Goal: Task Accomplishment & Management: Manage account settings

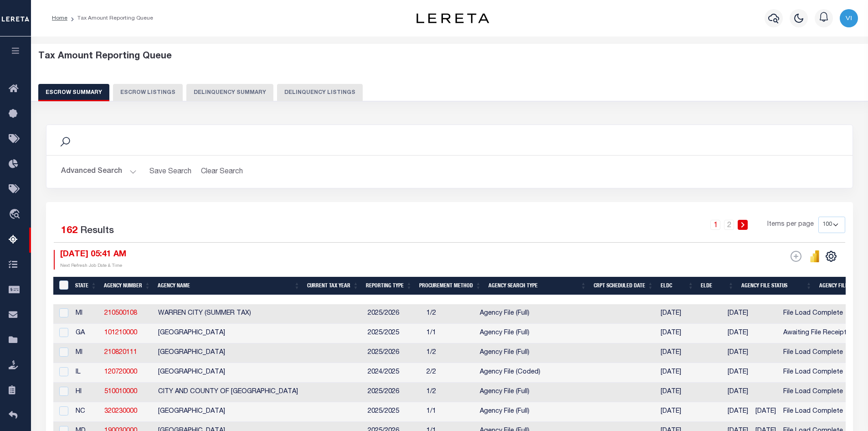
select select "100"
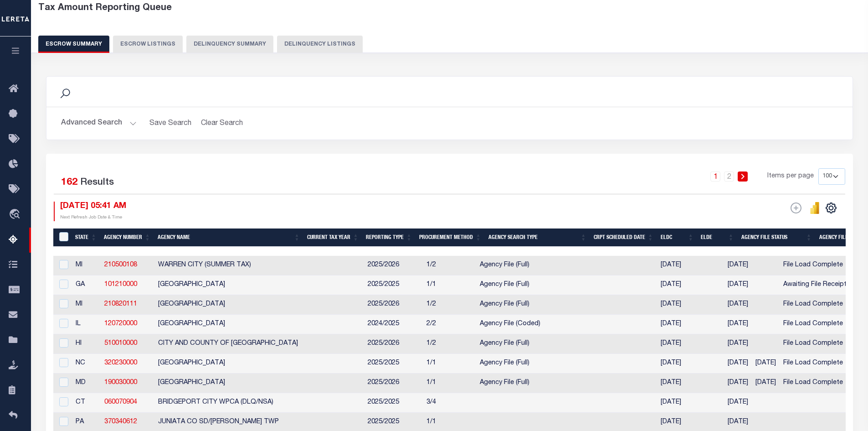
scroll to position [0, 1327]
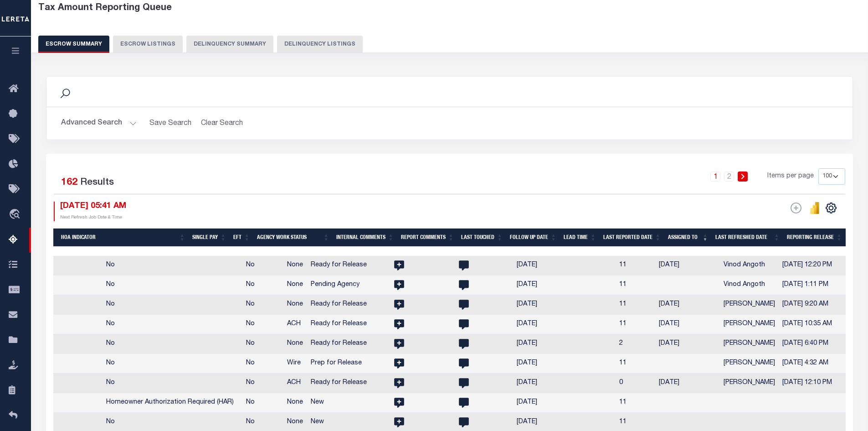
click at [141, 45] on button "Escrow Listings" at bounding box center [148, 44] width 70 height 17
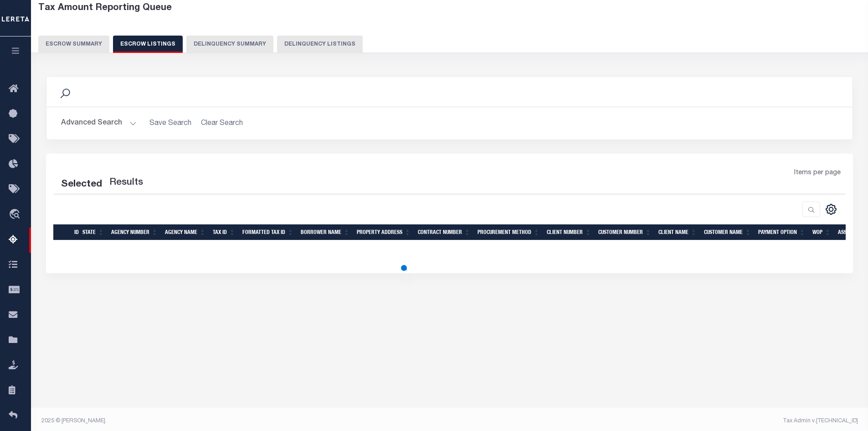
select select "100"
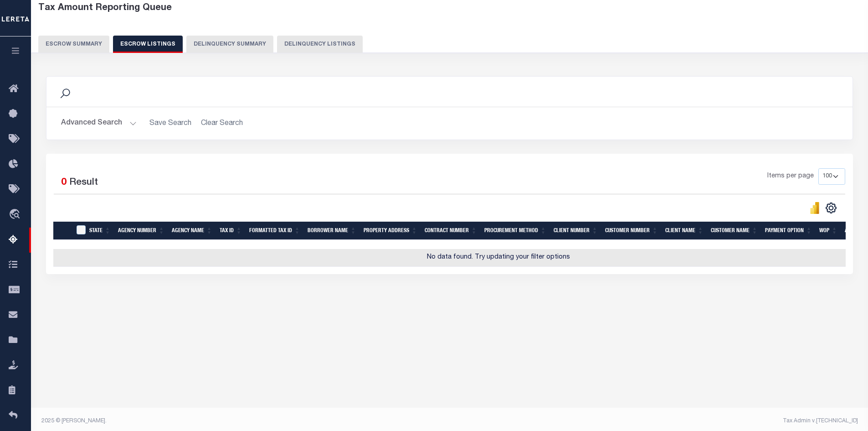
click at [72, 40] on button "Escrow Summary" at bounding box center [73, 44] width 71 height 17
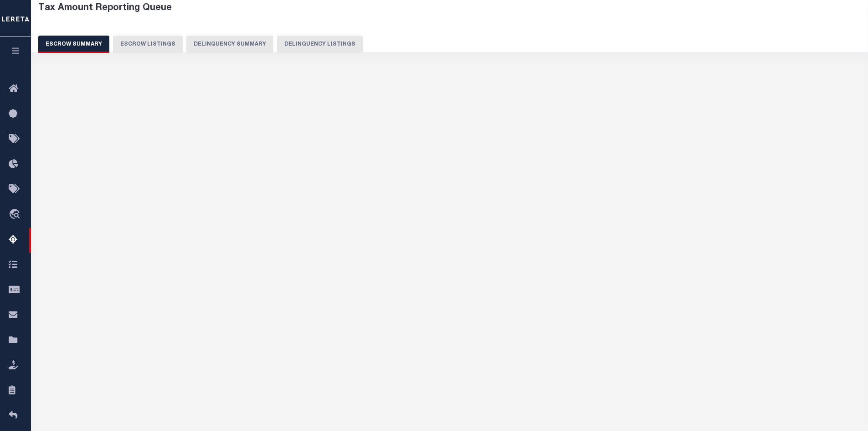
scroll to position [0, 1277]
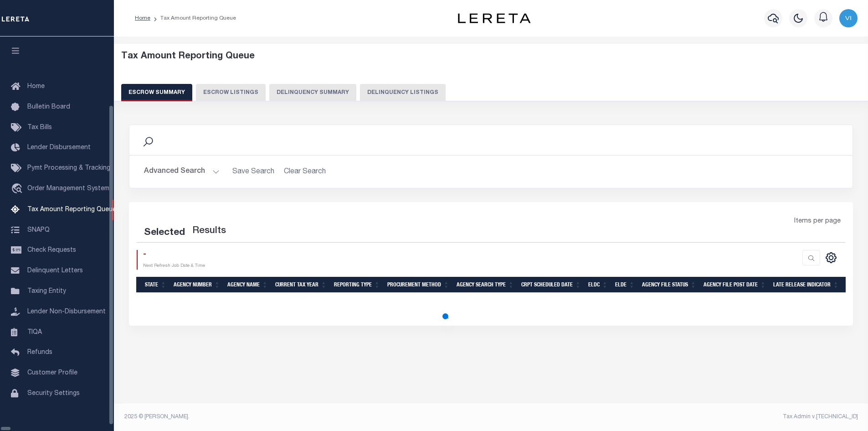
select select "100"
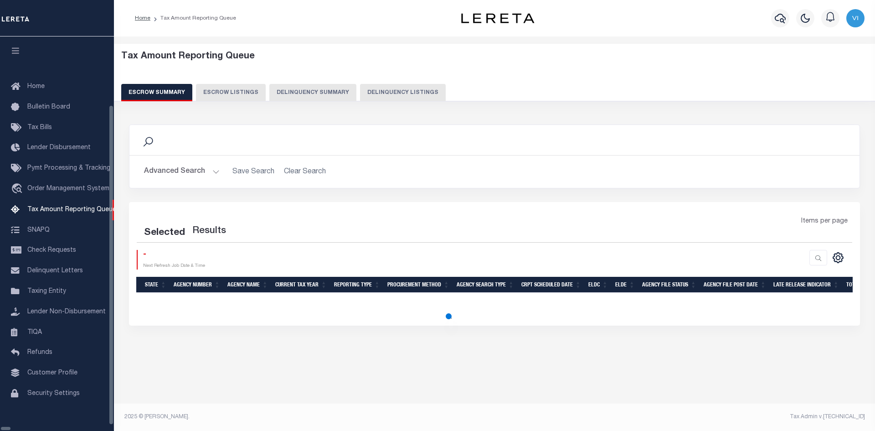
select select "100"
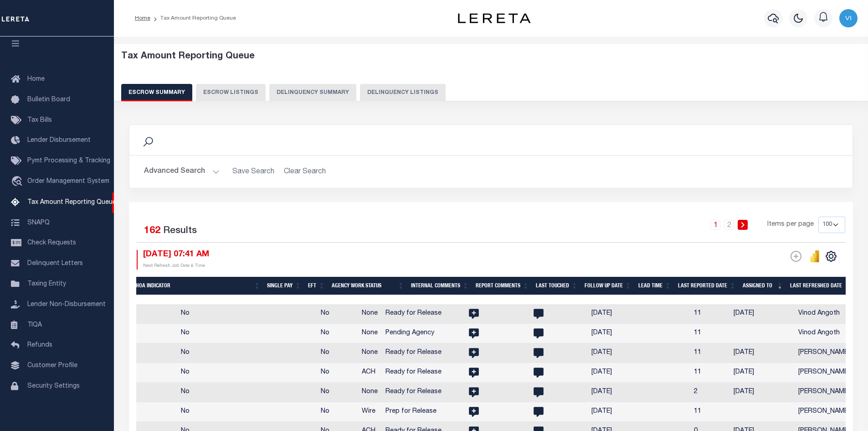
scroll to position [0, 1410]
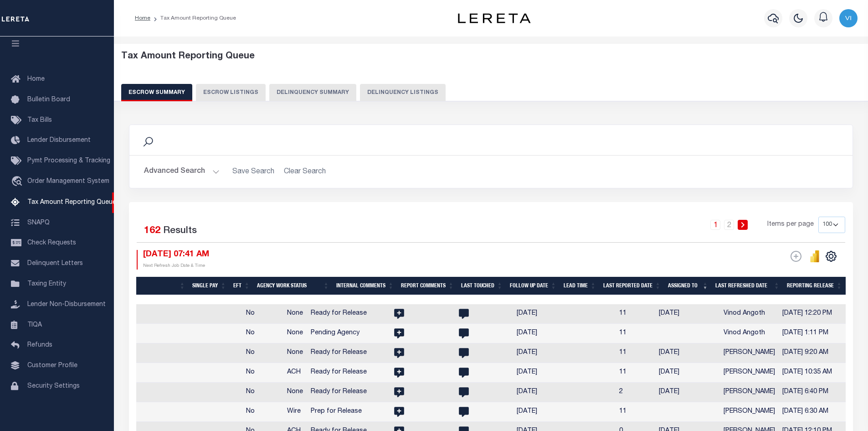
click at [707, 284] on th "Assigned To" at bounding box center [688, 286] width 47 height 19
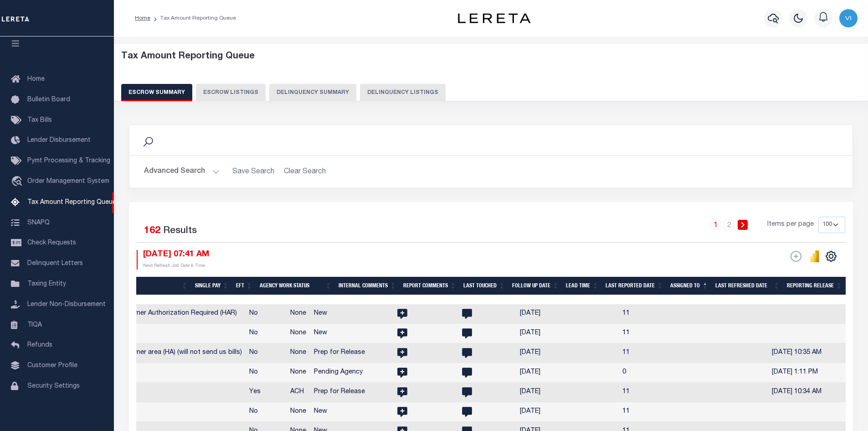
click at [707, 281] on th "Assigned To" at bounding box center [689, 286] width 45 height 19
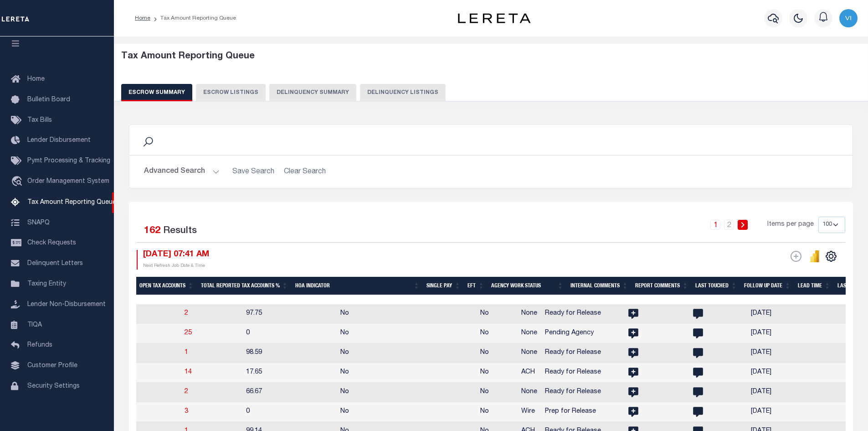
scroll to position [0, 1173]
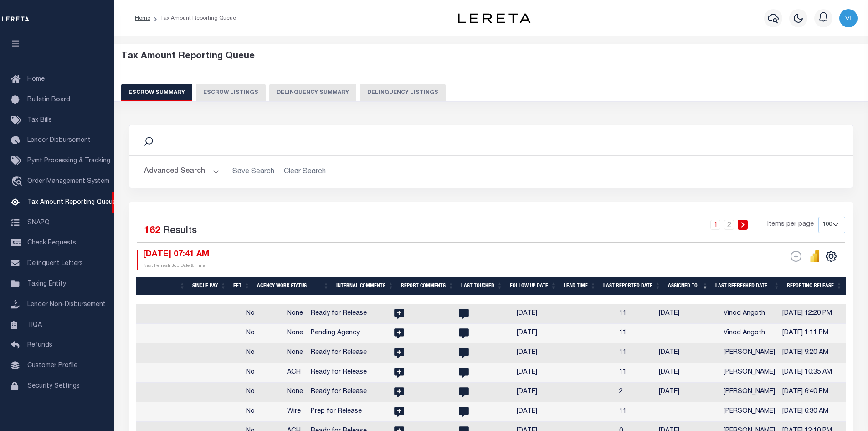
click at [707, 285] on th "Assigned To" at bounding box center [688, 286] width 47 height 19
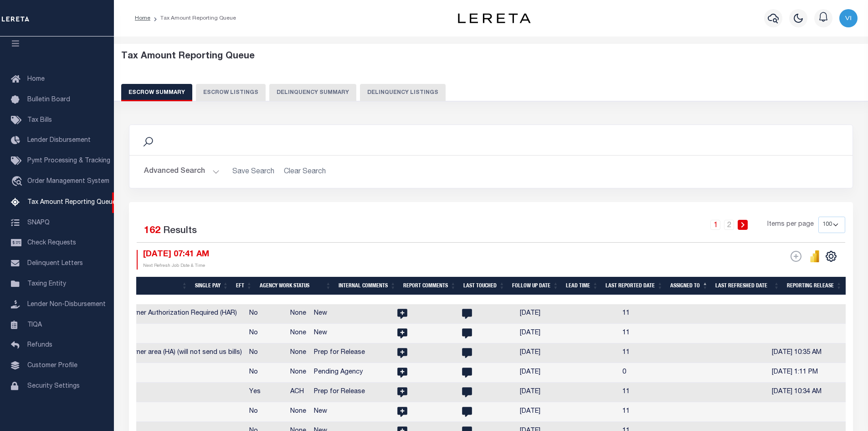
scroll to position [0, 1407]
click at [706, 283] on th "Assigned To" at bounding box center [689, 286] width 45 height 19
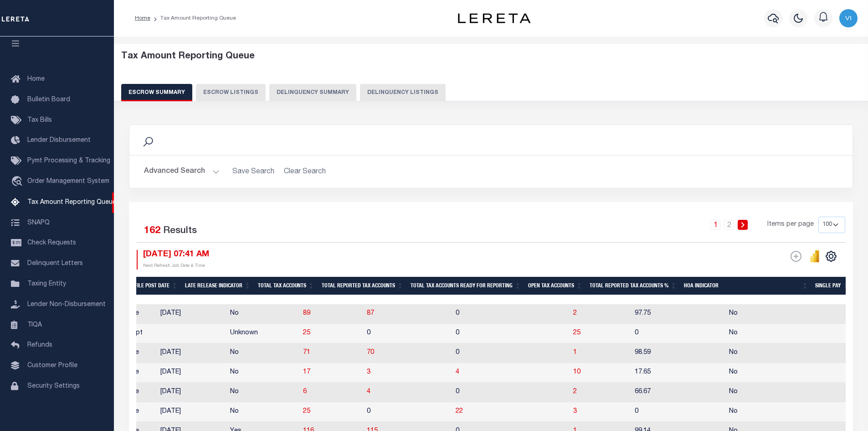
scroll to position [0, 761]
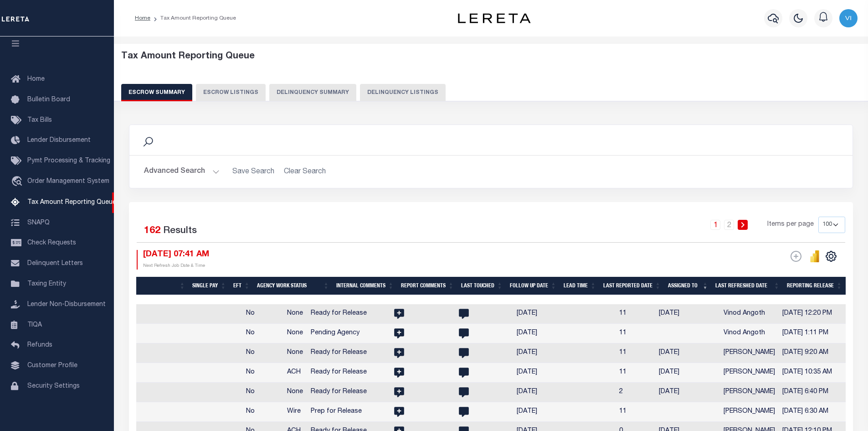
click at [707, 285] on th "Assigned To" at bounding box center [688, 286] width 47 height 19
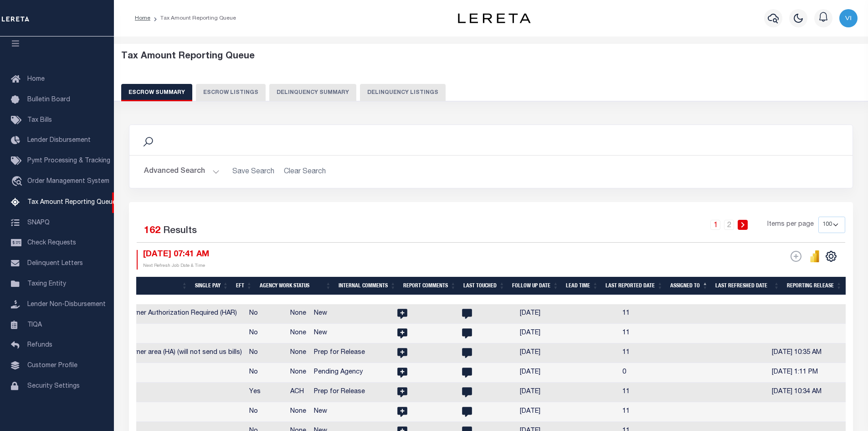
click at [706, 281] on th "Assigned To" at bounding box center [689, 286] width 45 height 19
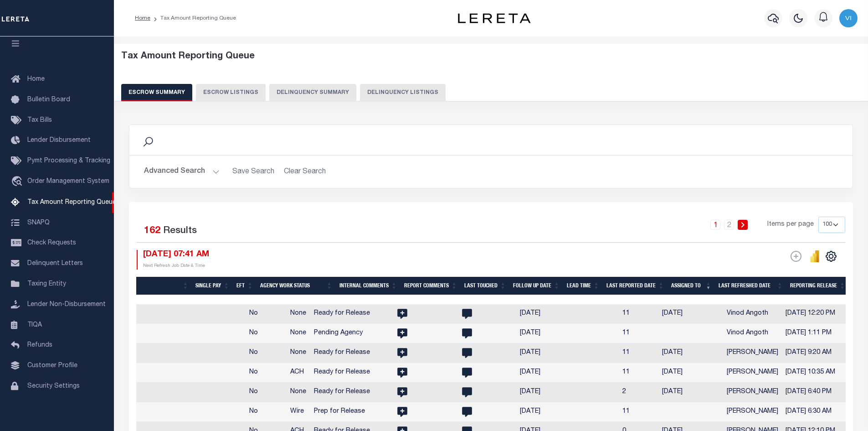
click at [709, 286] on th "Assigned To" at bounding box center [691, 286] width 47 height 19
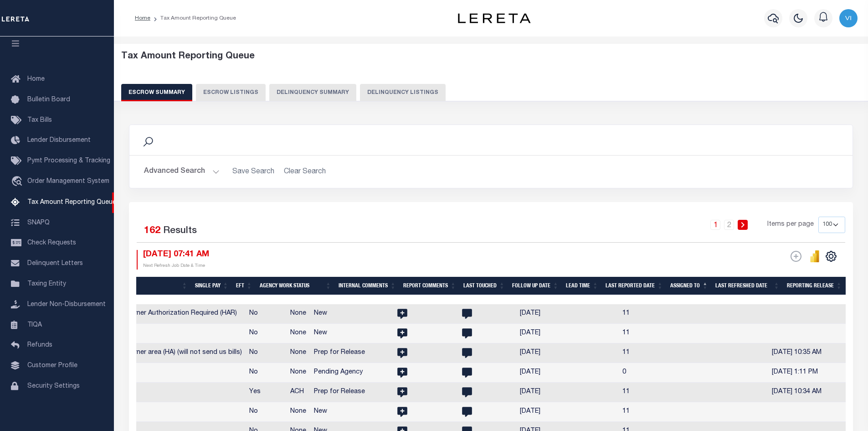
click at [707, 283] on th "Assigned To" at bounding box center [689, 286] width 45 height 19
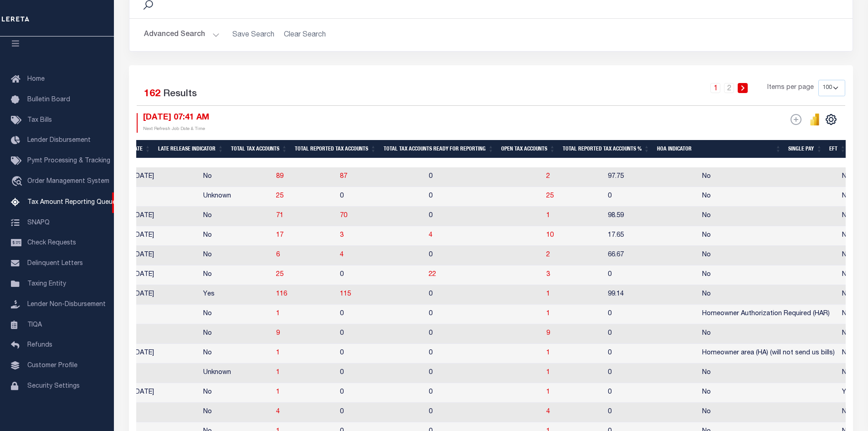
scroll to position [0, 0]
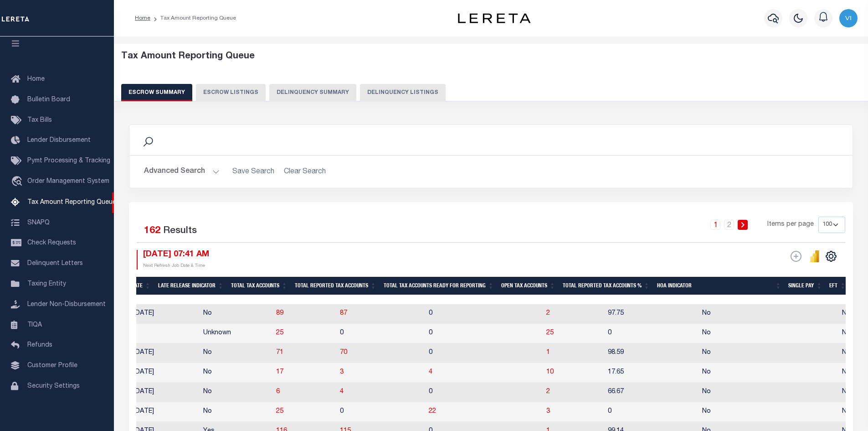
click at [543, 313] on td "2" at bounding box center [574, 314] width 62 height 20
checkbox input "true"
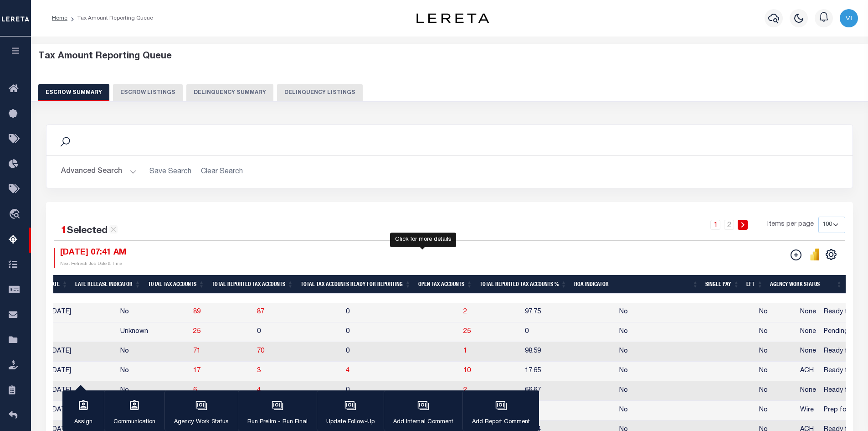
click at [464, 313] on span "2" at bounding box center [466, 312] width 4 height 6
select select "100"
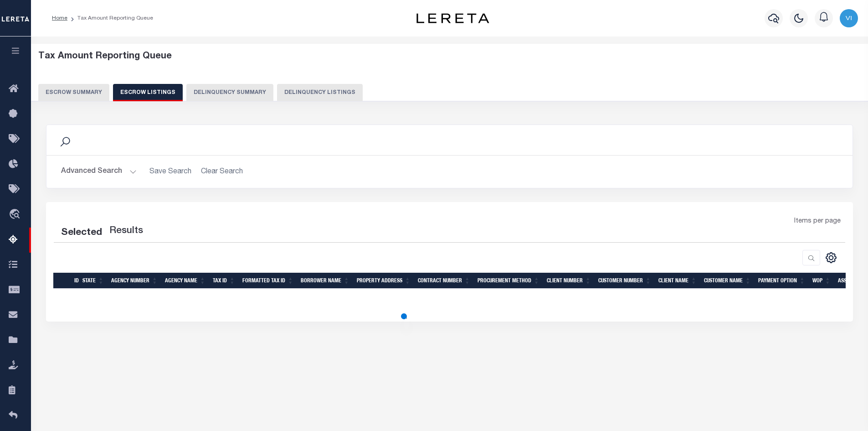
select select "100"
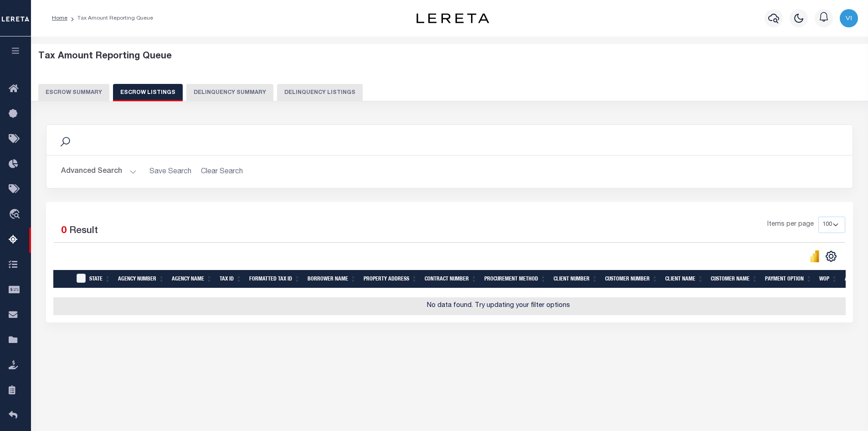
click at [65, 90] on button "Escrow Summary" at bounding box center [73, 92] width 71 height 17
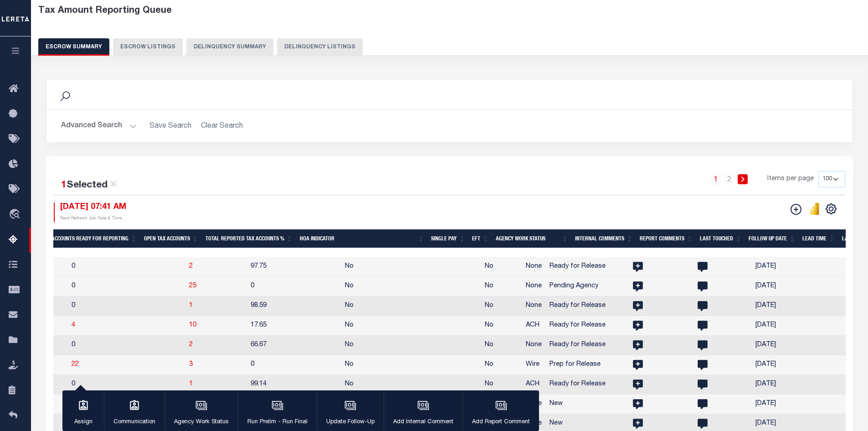
scroll to position [0, 1035]
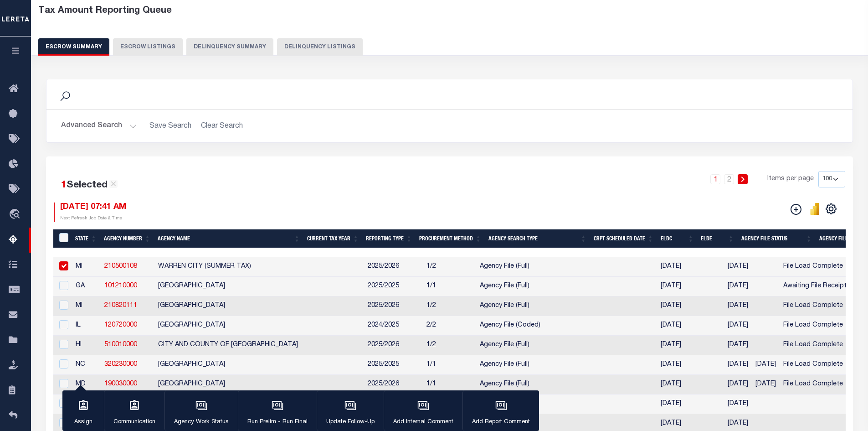
click at [62, 264] on input "checkbox" at bounding box center [63, 265] width 9 height 9
checkbox input "false"
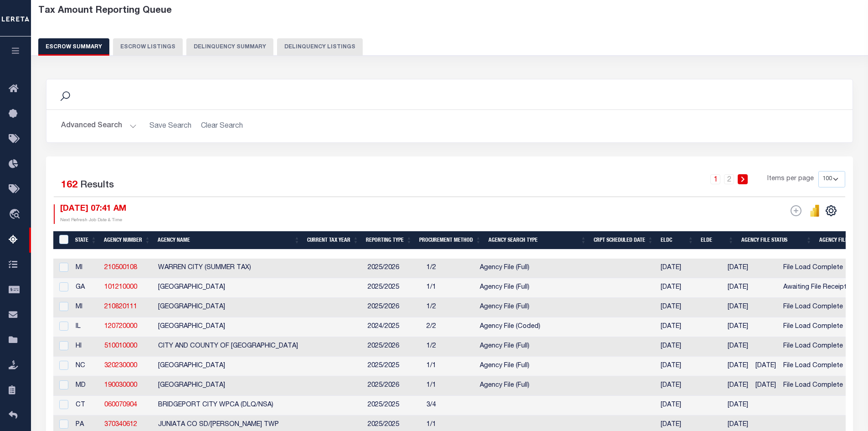
click at [300, 172] on div "1 2 Items per page 10 25 50 100 500" at bounding box center [550, 183] width 590 height 24
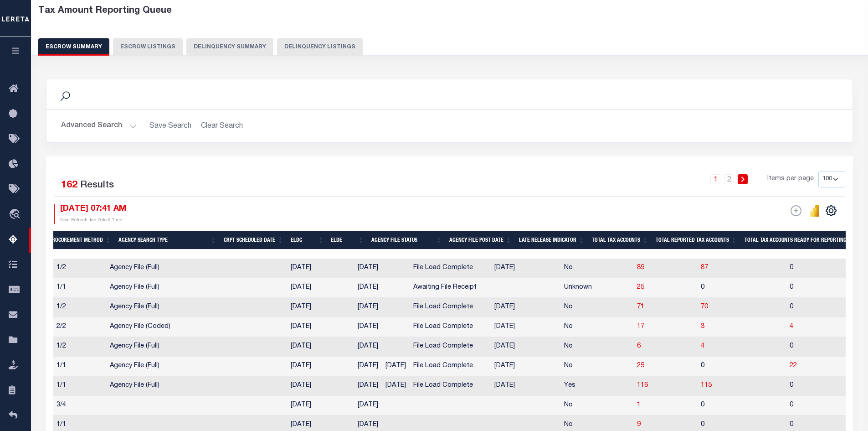
scroll to position [0, 0]
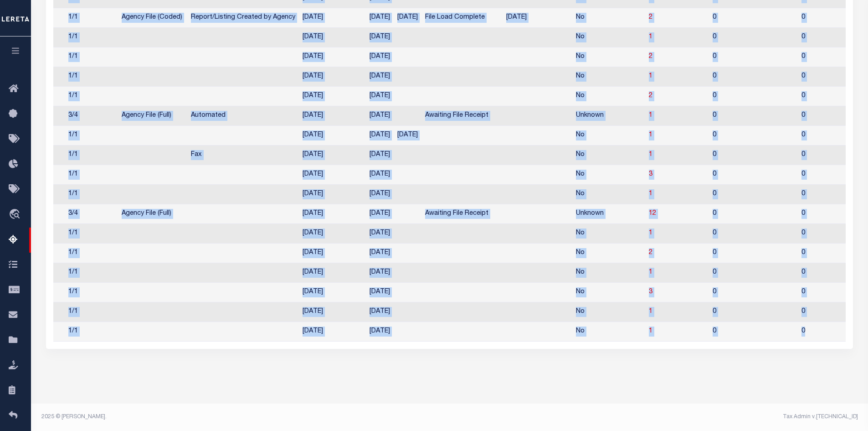
drag, startPoint x: 459, startPoint y: 342, endPoint x: 827, endPoint y: 334, distance: 367.9
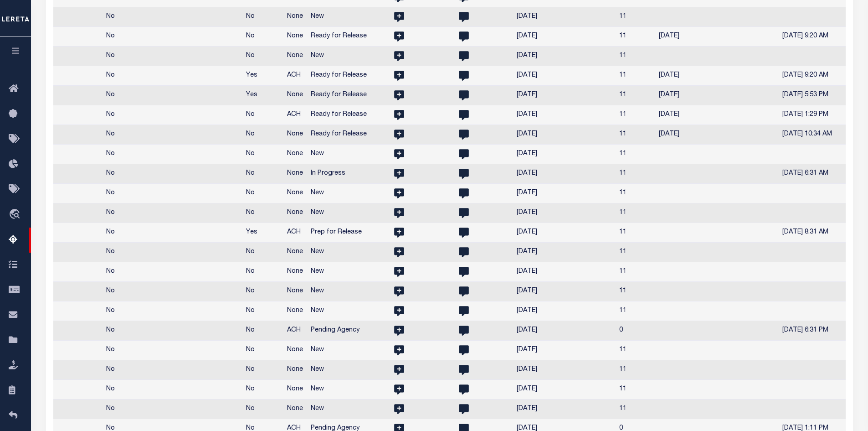
click at [155, 184] on td "No" at bounding box center [173, 174] width 140 height 20
checkbox input "true"
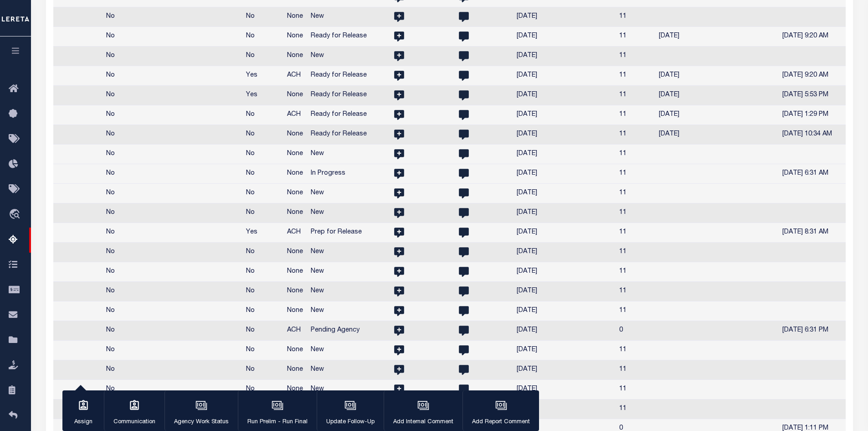
click at [147, 144] on td "No" at bounding box center [173, 135] width 140 height 20
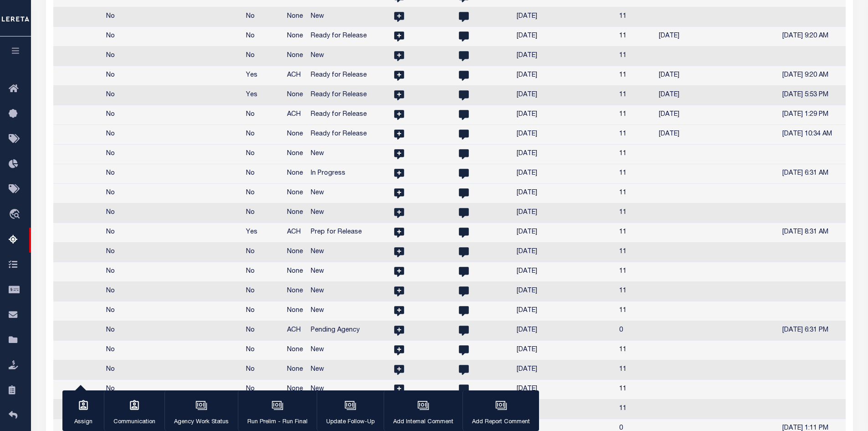
click at [147, 144] on td "No" at bounding box center [173, 135] width 140 height 20
checkbox input "false"
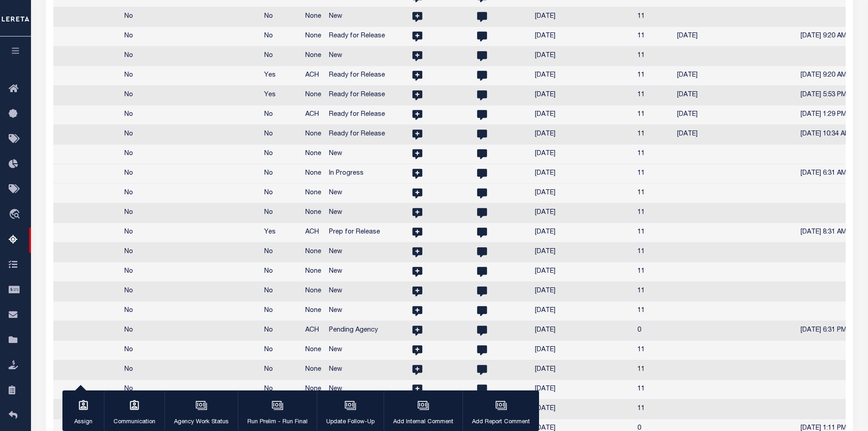
scroll to position [0, 1291]
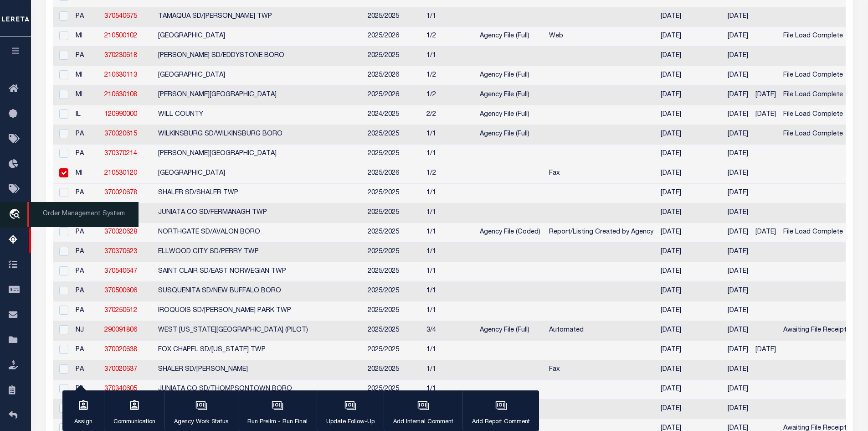
click at [63, 212] on span "Order Management System" at bounding box center [82, 214] width 111 height 25
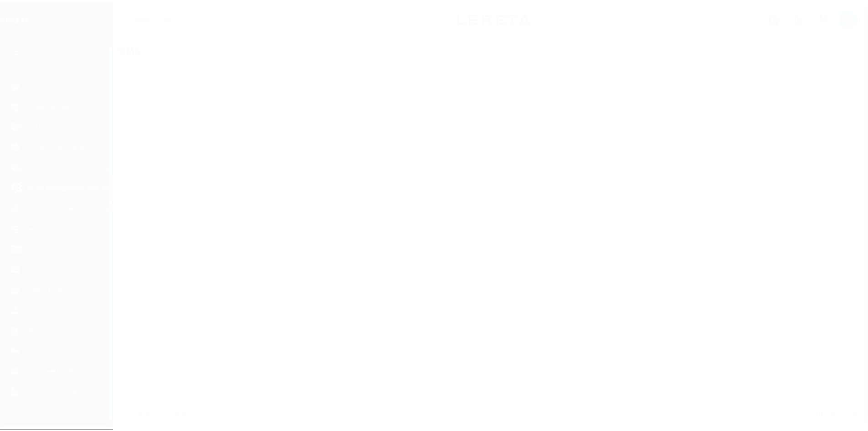
scroll to position [13, 0]
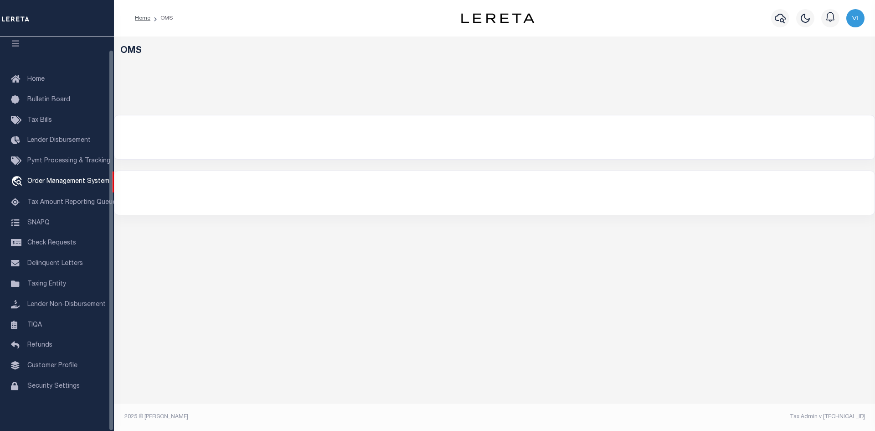
select select "200"
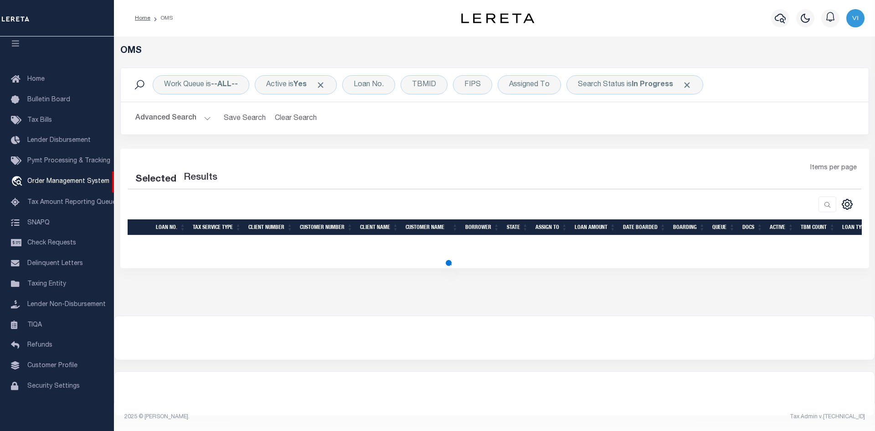
select select "200"
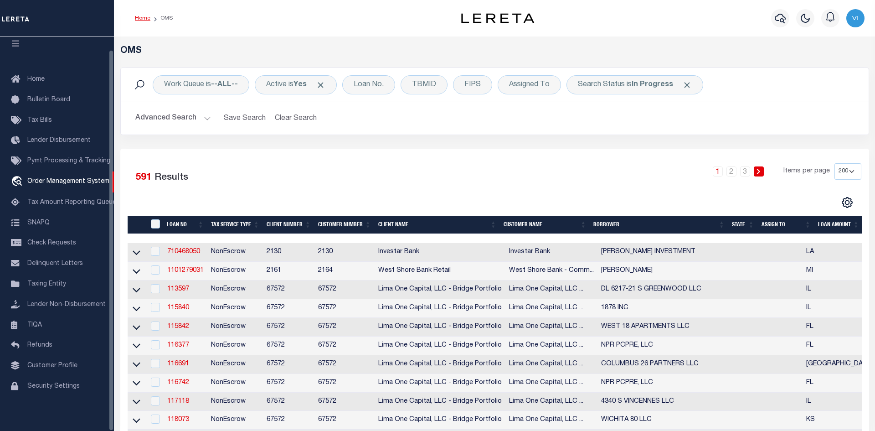
click at [142, 15] on link "Home" at bounding box center [142, 17] width 15 height 5
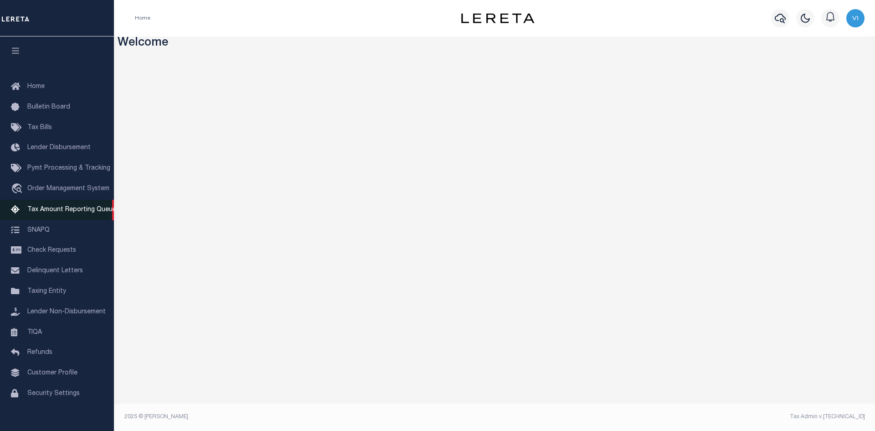
click at [58, 212] on span "Tax Amount Reporting Queue" at bounding box center [71, 209] width 89 height 6
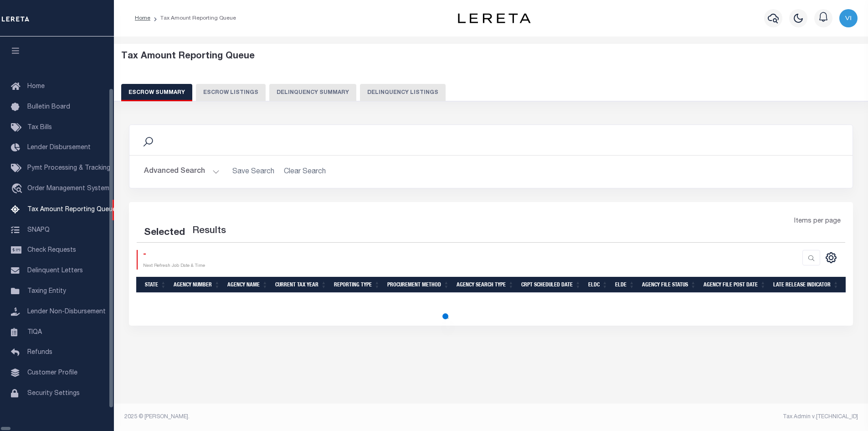
select select "100"
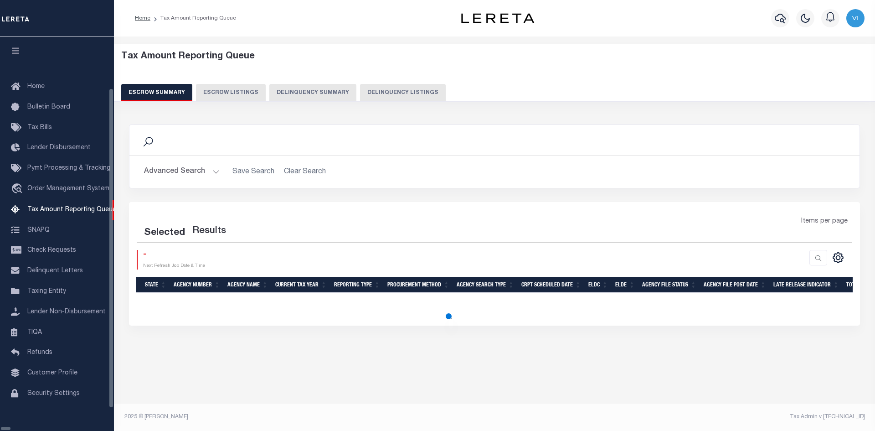
select select "100"
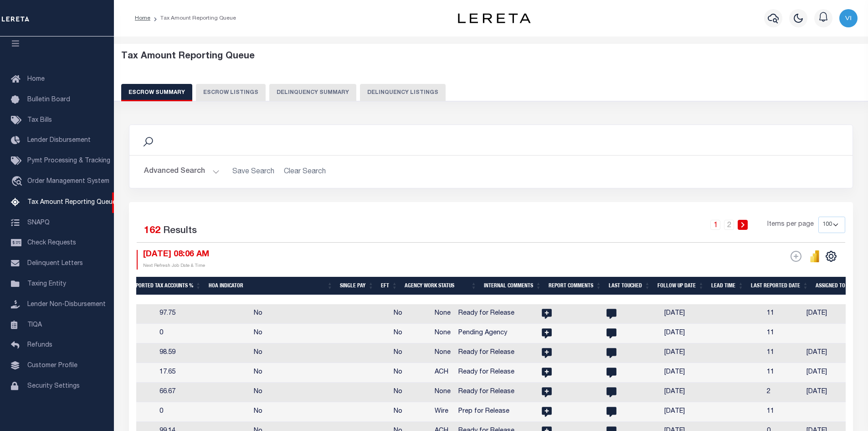
scroll to position [0, 1301]
